Goal: Information Seeking & Learning: Learn about a topic

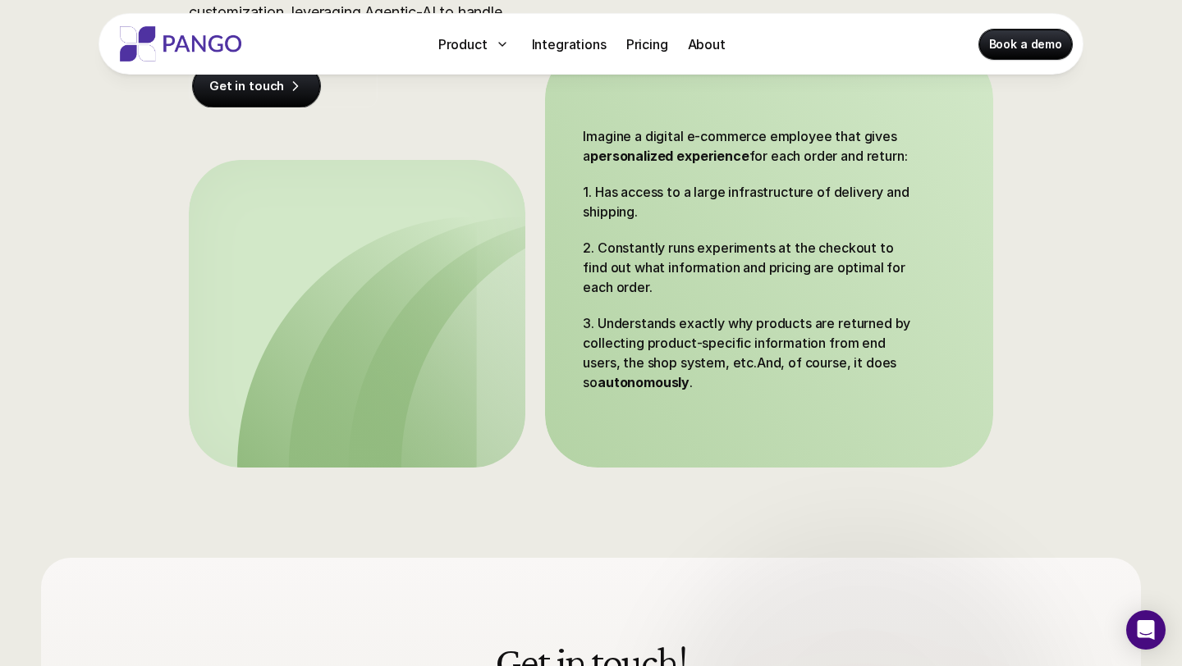
scroll to position [335, 0]
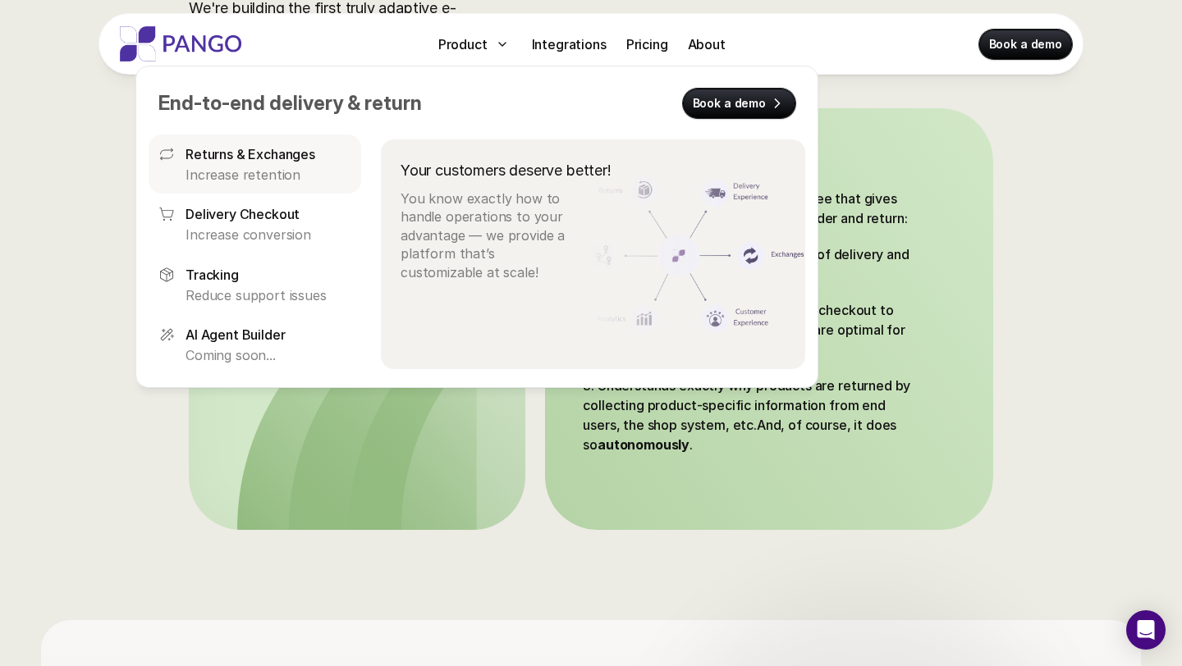
click at [249, 157] on p "Returns & Exchanges" at bounding box center [250, 154] width 130 height 20
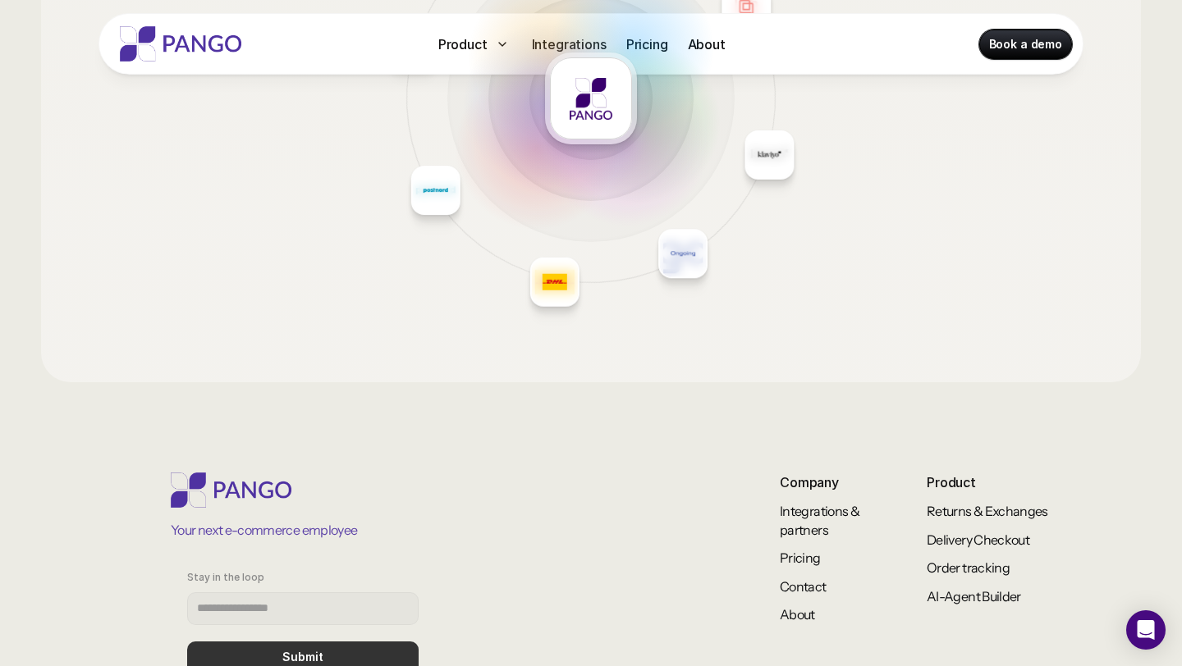
scroll to position [2877, 0]
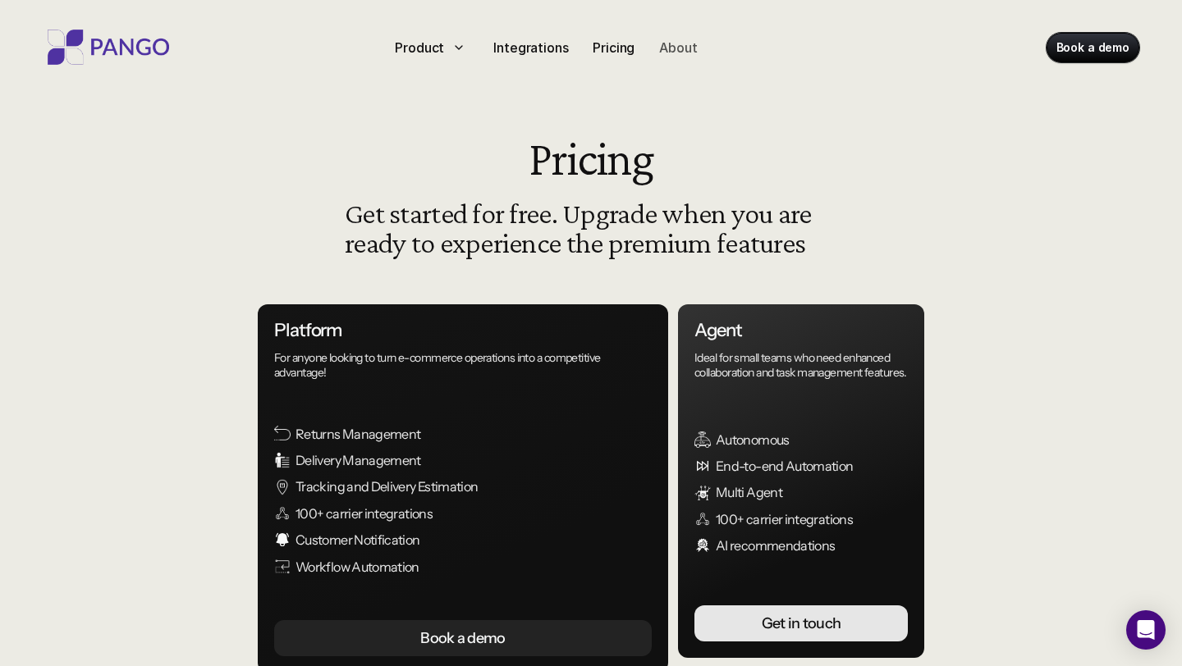
click at [683, 44] on p "About" at bounding box center [678, 48] width 38 height 20
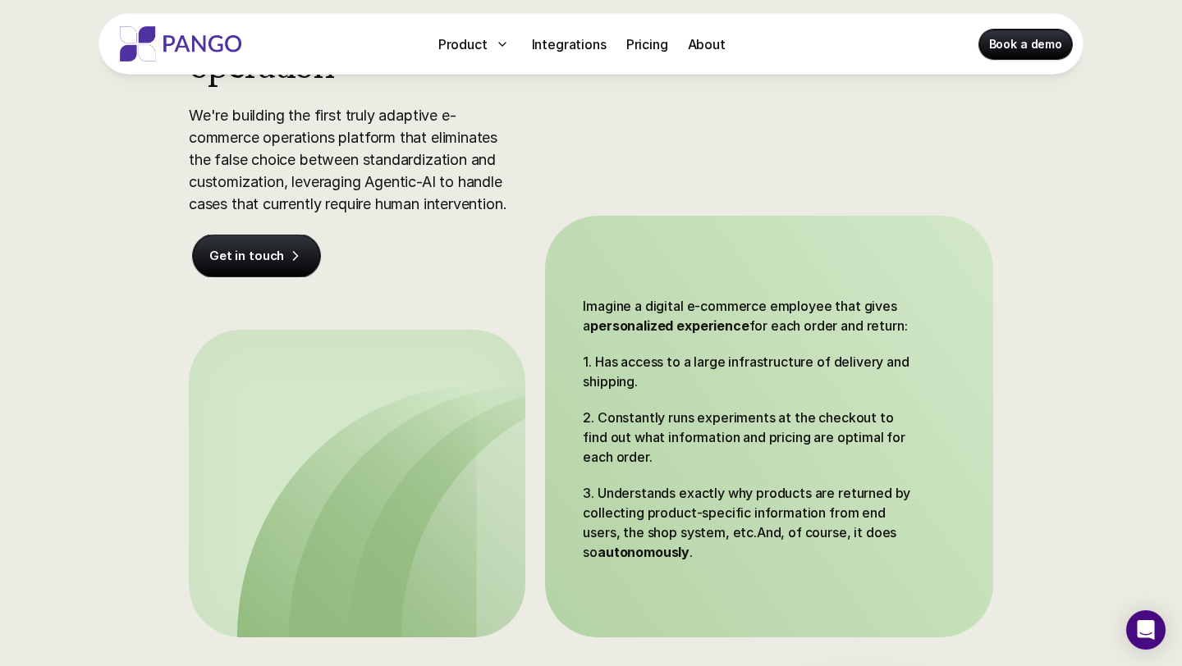
scroll to position [107, 0]
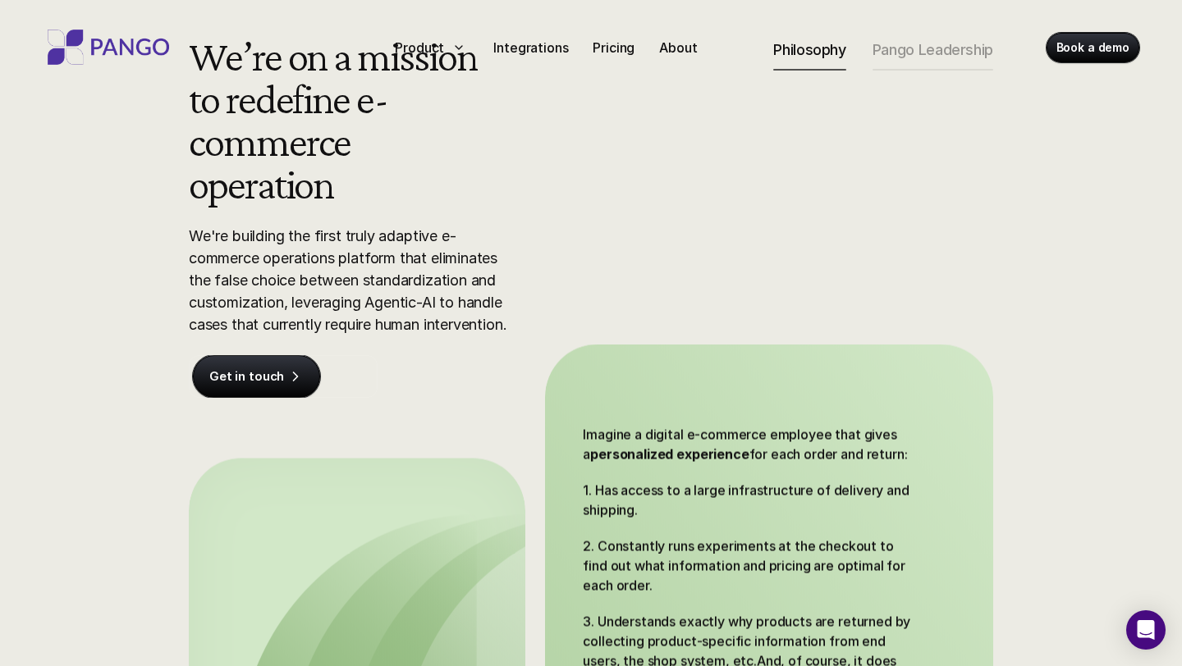
click at [913, 40] on div "Product Integrations Pricing About Book a demo" at bounding box center [590, 44] width 1149 height 88
click at [913, 53] on div "Product Integrations Pricing About Book a demo" at bounding box center [590, 44] width 1149 height 88
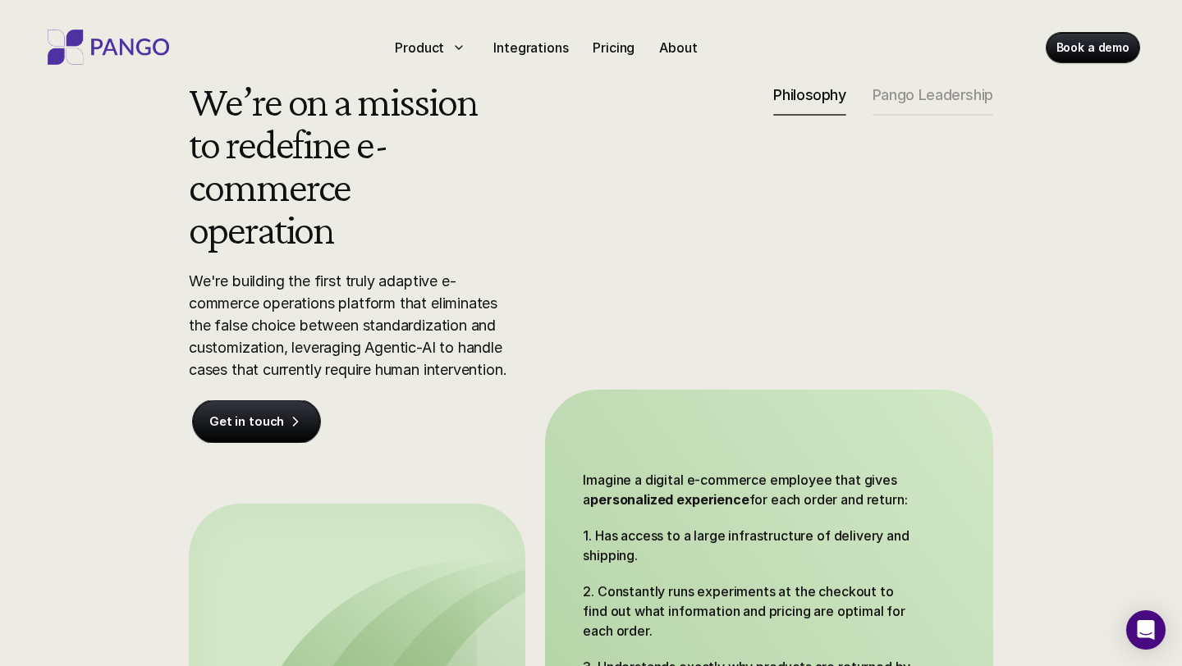
scroll to position [0, 0]
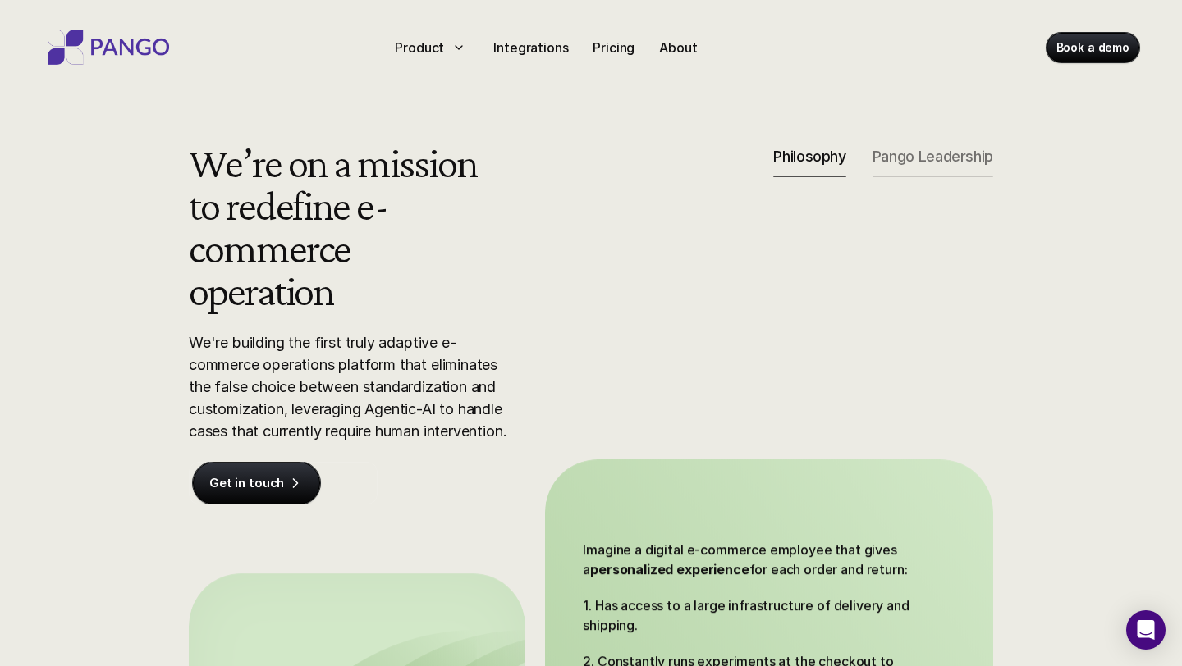
click at [926, 154] on p "Pango Leadership" at bounding box center [932, 157] width 121 height 18
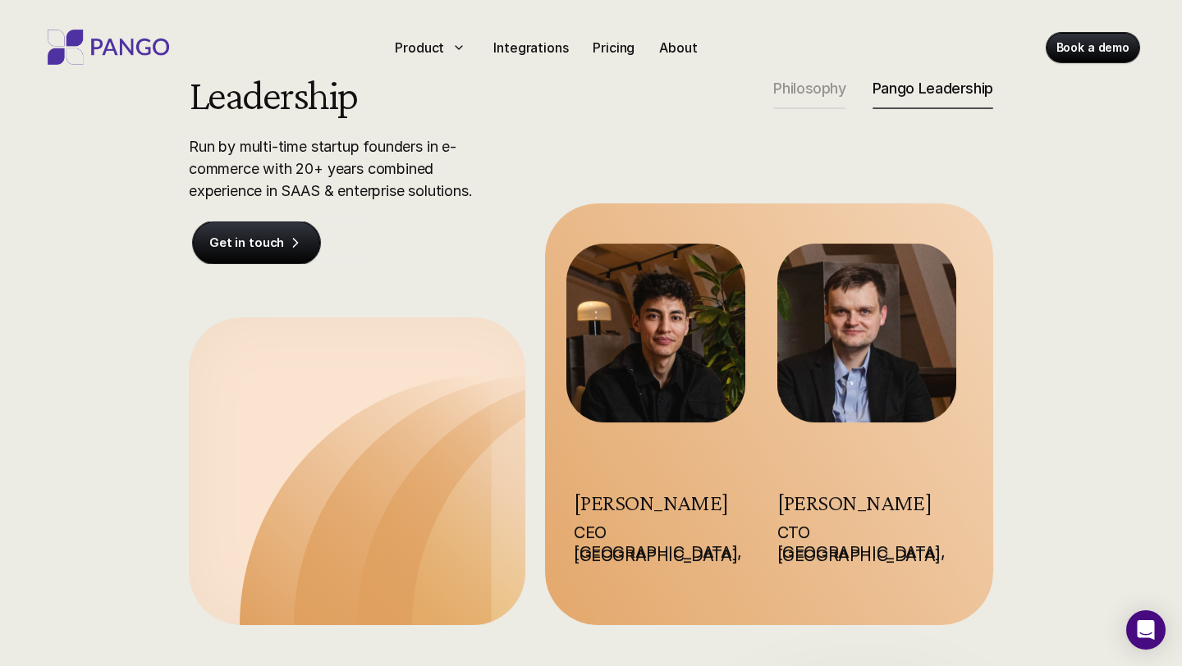
scroll to position [72, 0]
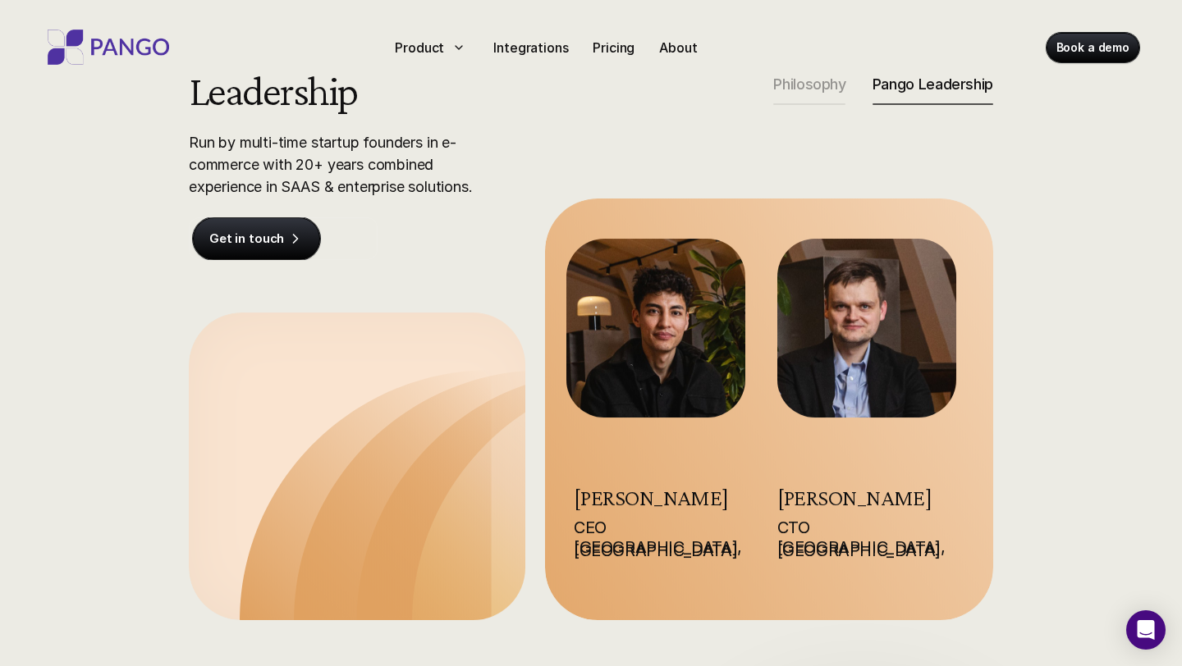
click at [820, 346] on img at bounding box center [866, 328] width 179 height 179
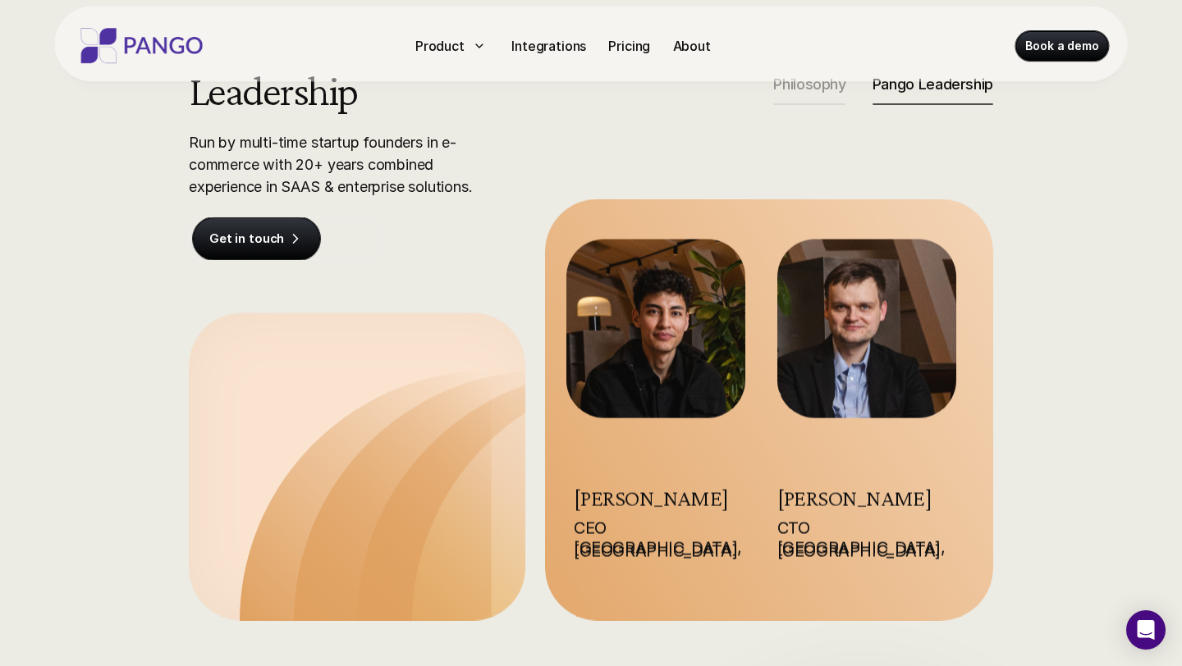
scroll to position [0, 0]
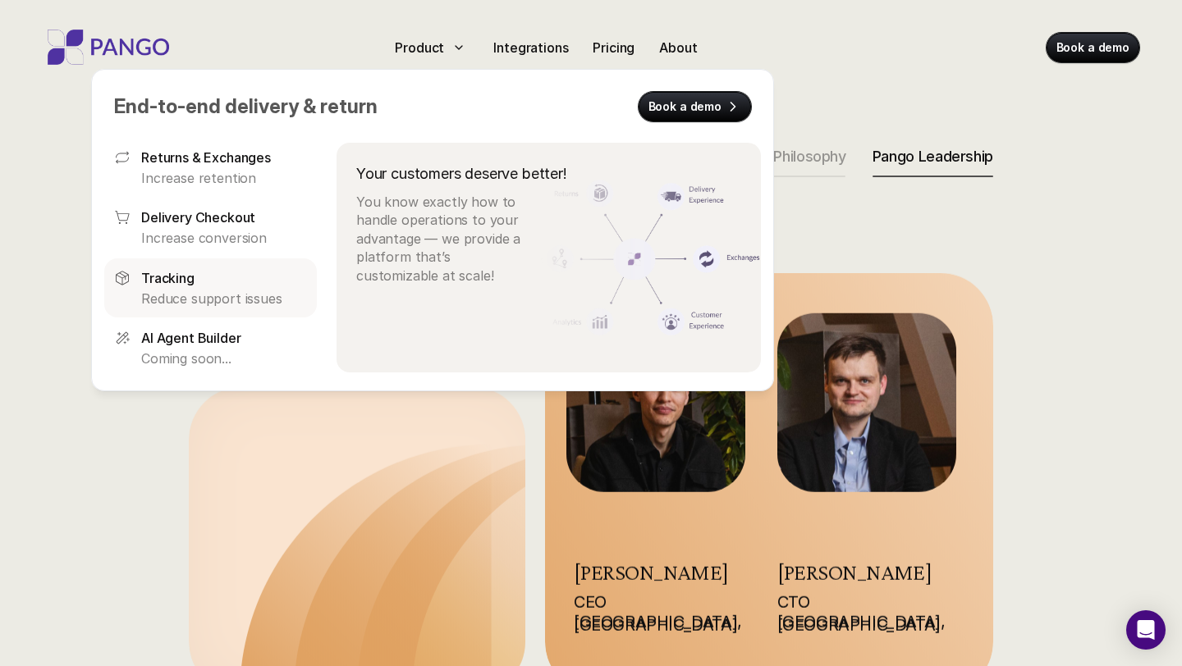
click at [181, 290] on p "Reduce support issues" at bounding box center [224, 298] width 166 height 18
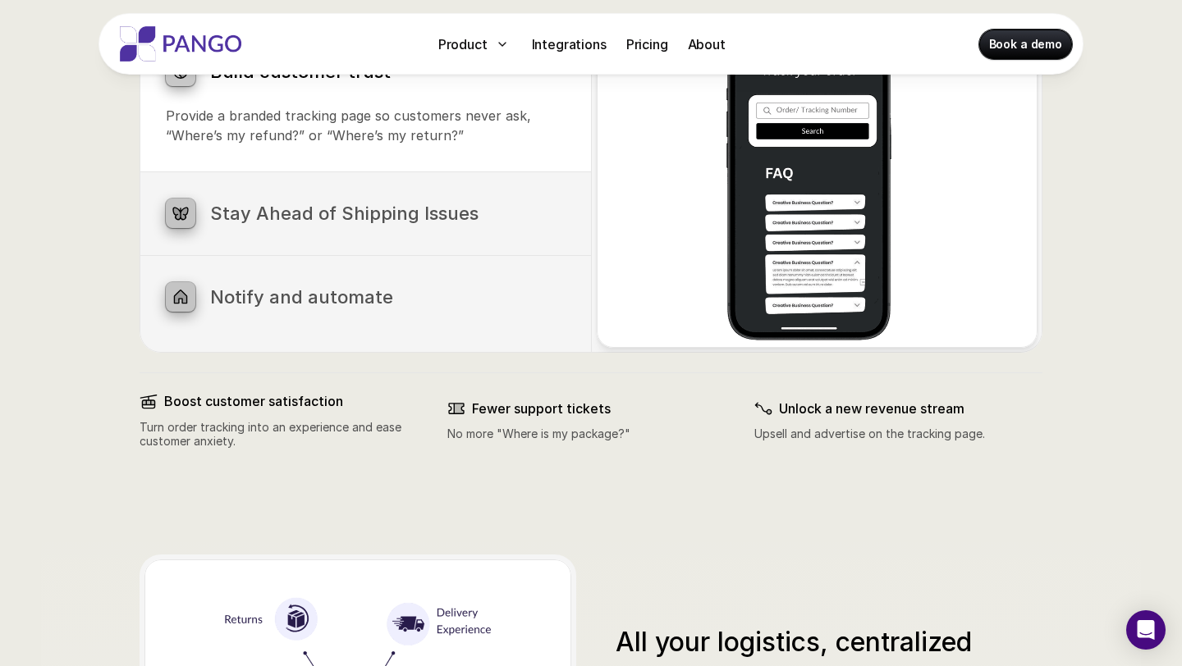
scroll to position [921, 0]
click at [378, 223] on h3 "Stay Ahead of Shipping Issues" at bounding box center [387, 214] width 355 height 21
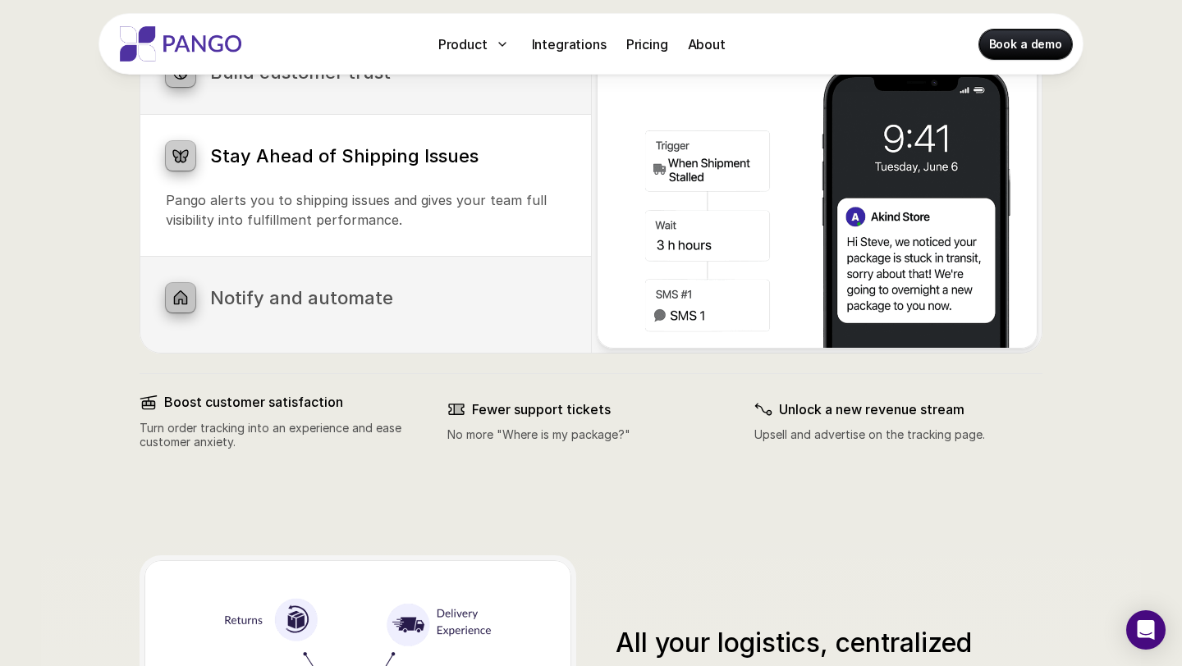
click at [387, 278] on div "Notify and automate Upload files effortlessly with our intuitive drag-and-drop …" at bounding box center [365, 298] width 451 height 83
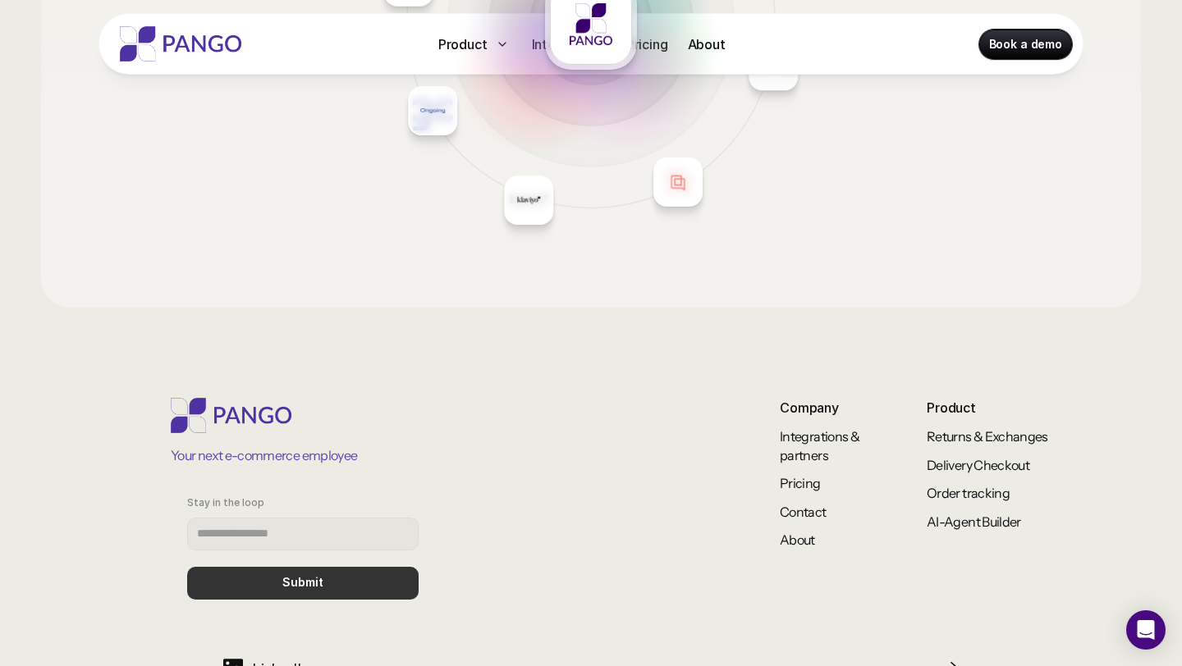
scroll to position [2448, 0]
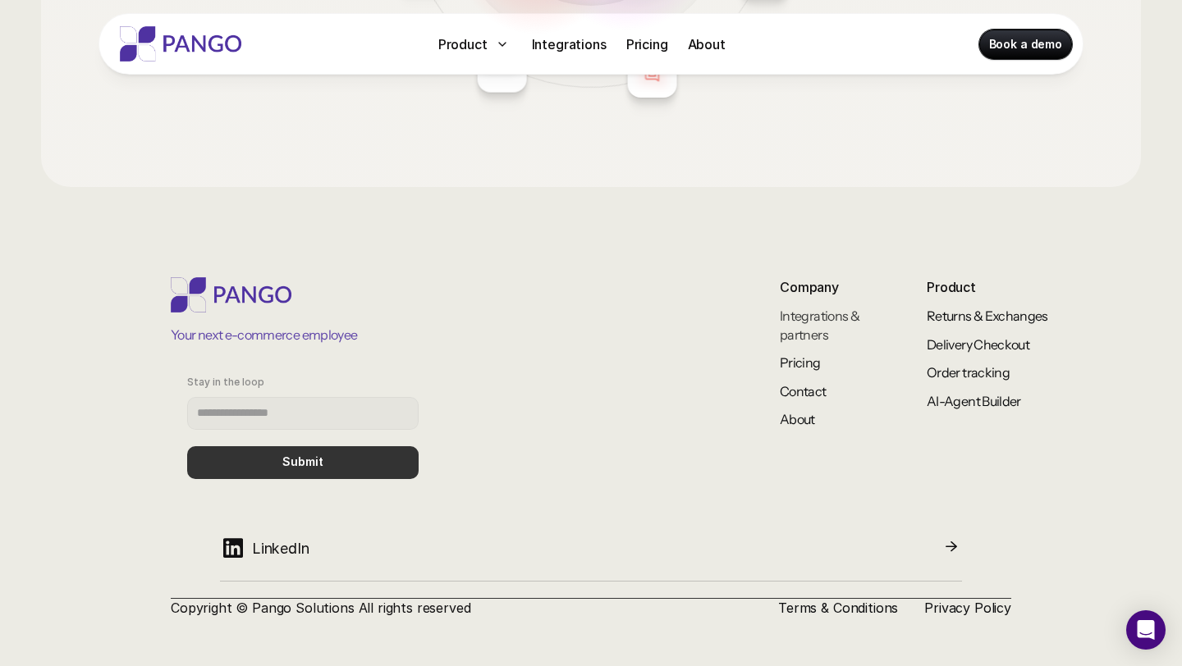
click at [824, 320] on link "Integrations & partners" at bounding box center [820, 325] width 81 height 34
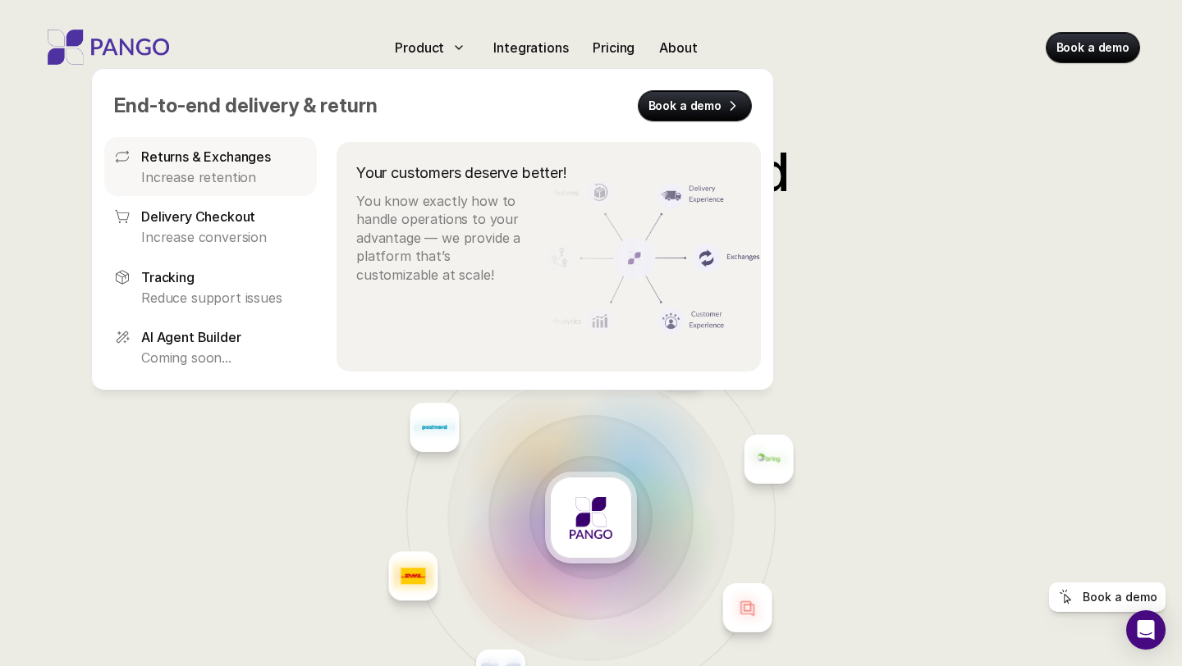
click at [225, 153] on p "Returns & Exchanges" at bounding box center [206, 157] width 130 height 20
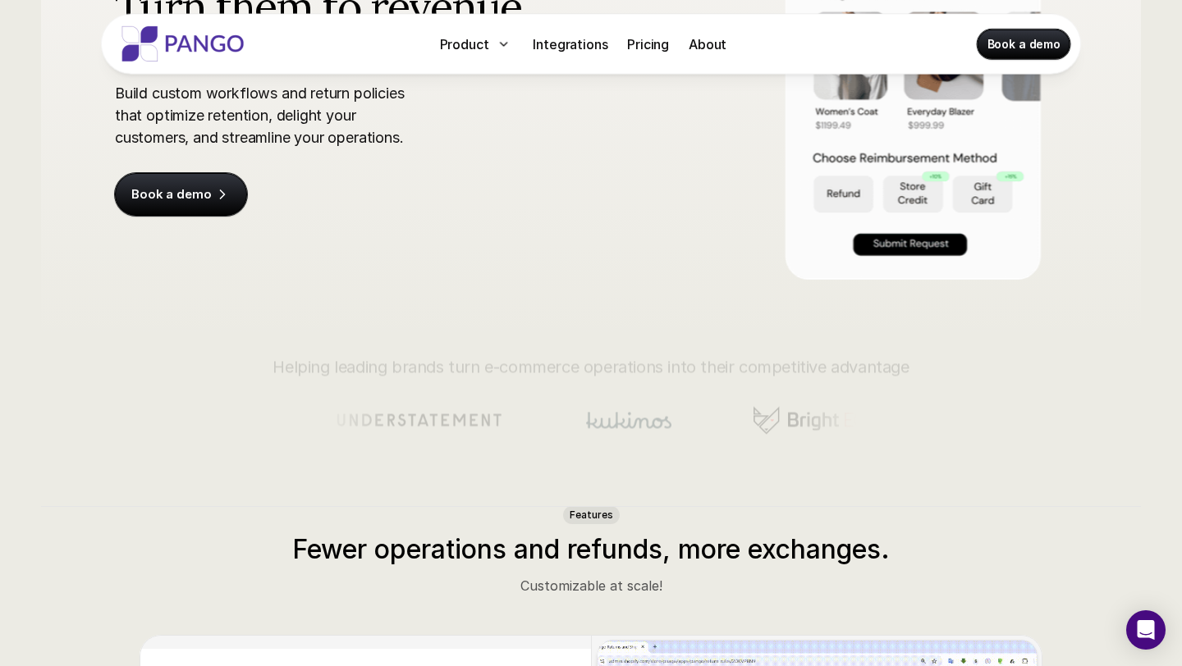
scroll to position [378, 0]
